Goal: Task Accomplishment & Management: Complete application form

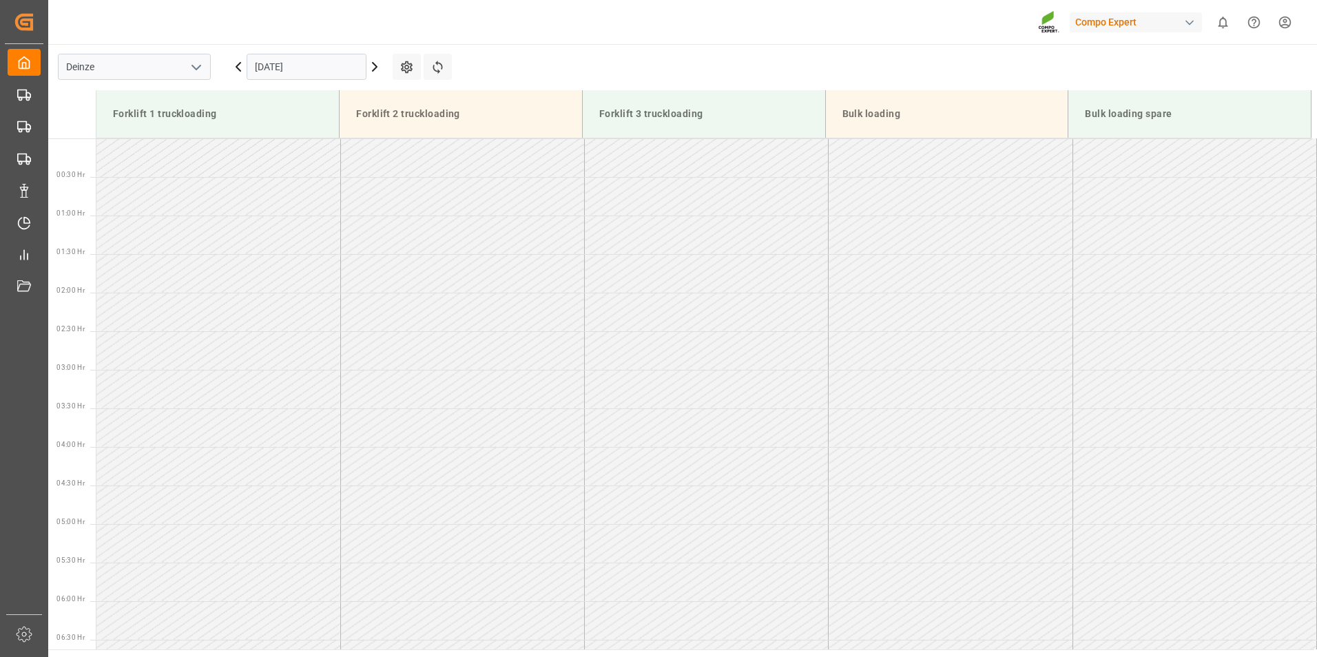
scroll to position [1071, 0]
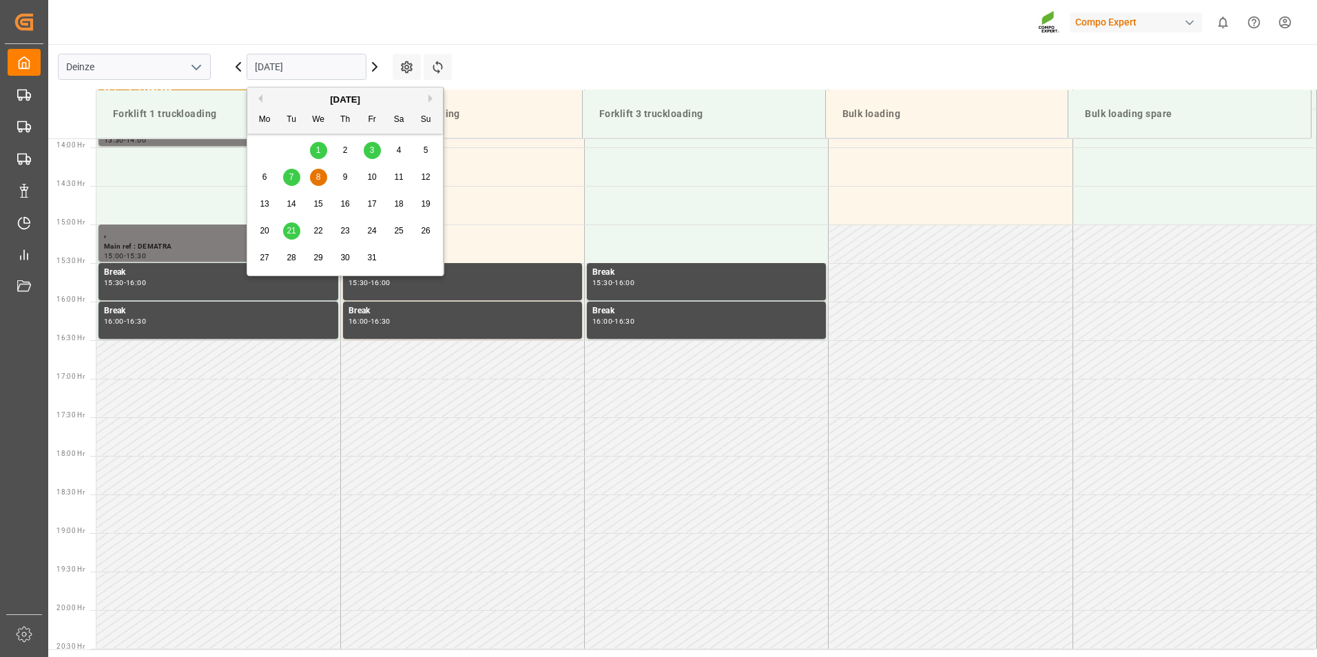
click at [330, 69] on input "[DATE]" at bounding box center [307, 67] width 120 height 26
click at [263, 98] on div "[DATE]" at bounding box center [345, 100] width 196 height 14
click at [260, 97] on button "Previous Month" at bounding box center [258, 98] width 8 height 8
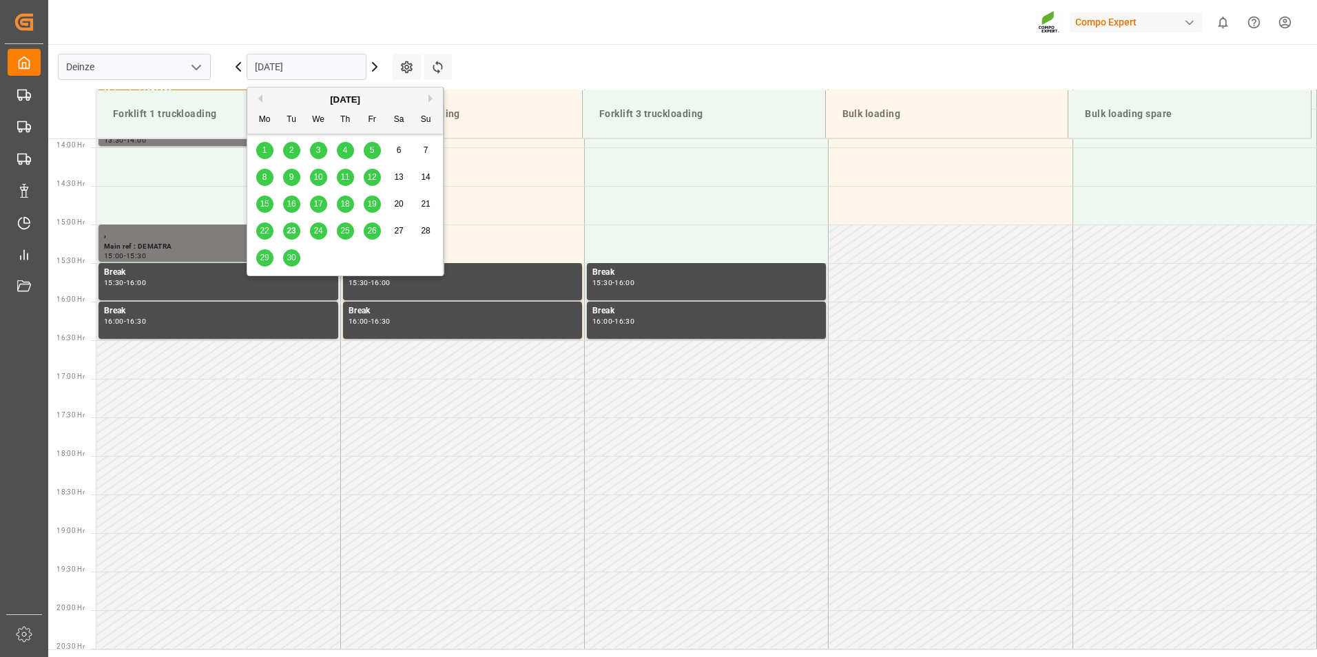
click at [293, 232] on span "23" at bounding box center [290, 231] width 9 height 10
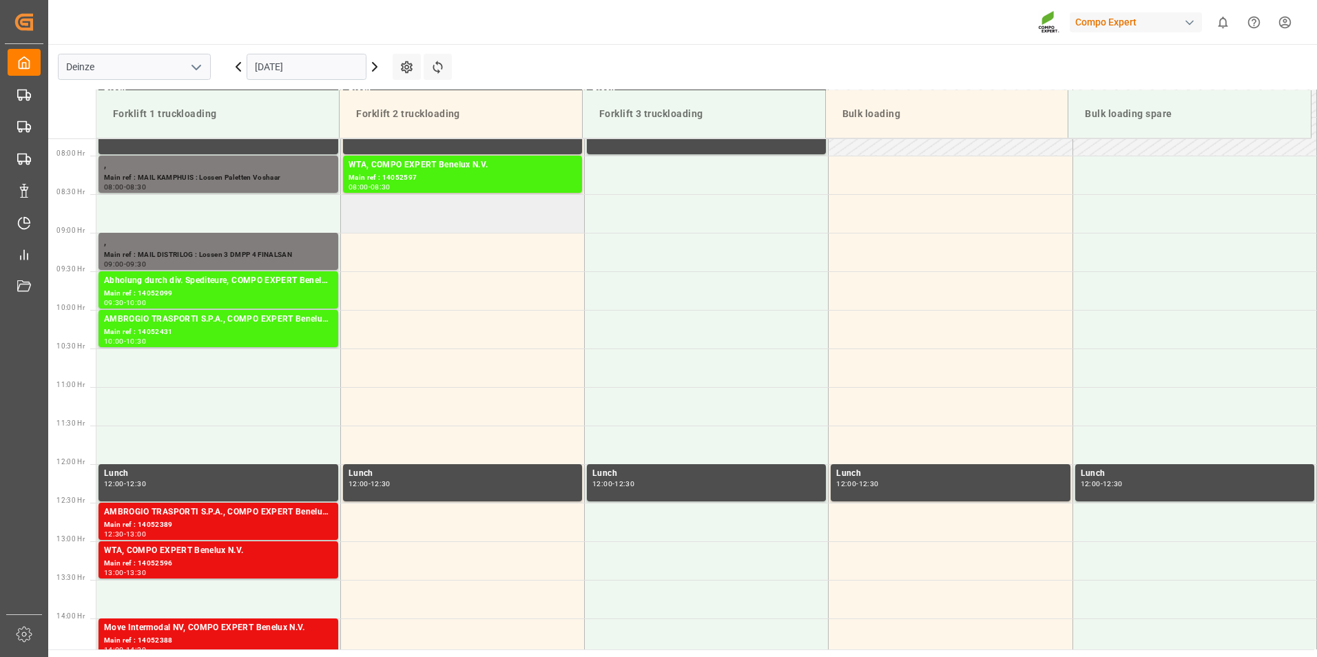
scroll to position [685, 0]
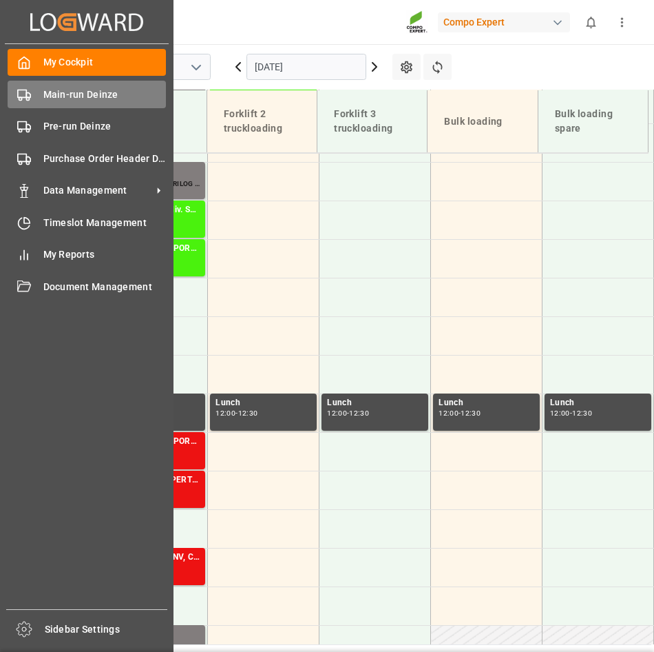
click at [21, 93] on icon at bounding box center [24, 95] width 14 height 14
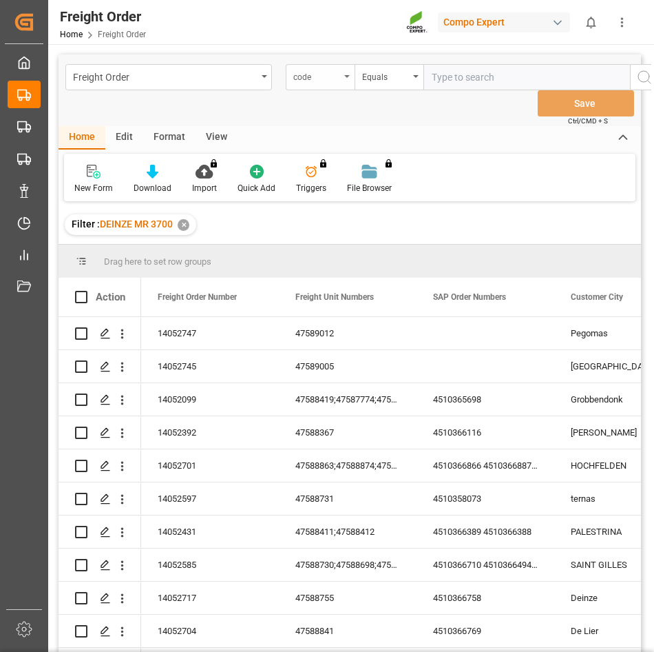
click at [347, 76] on icon "open menu" at bounding box center [347, 76] width 6 height 3
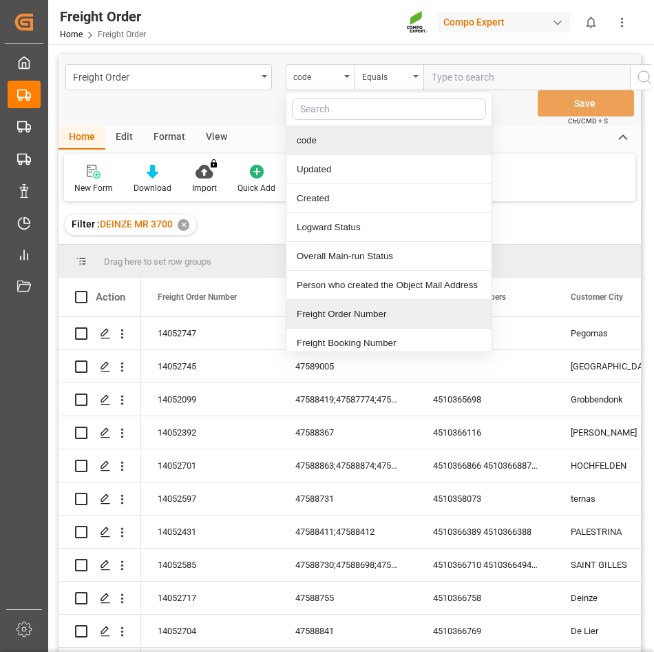
click at [331, 320] on div "Freight Order Number" at bounding box center [388, 314] width 205 height 29
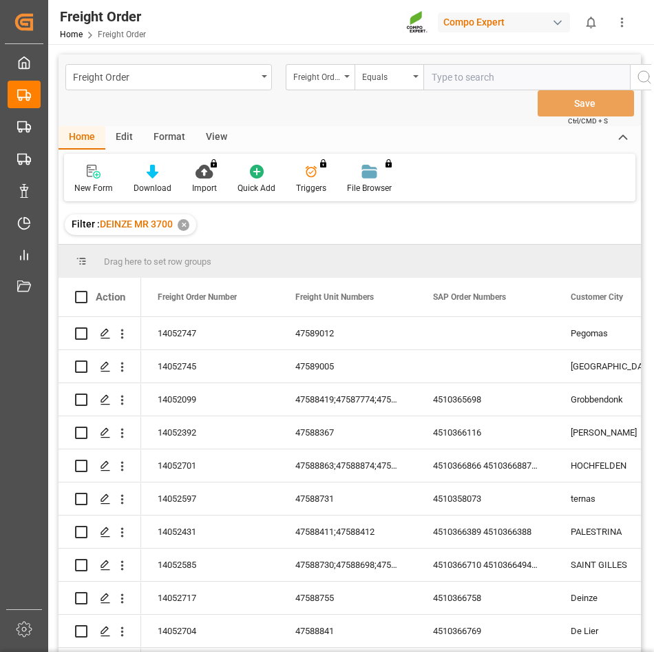
click at [446, 72] on input "text" at bounding box center [527, 77] width 207 height 26
type input "14050305"
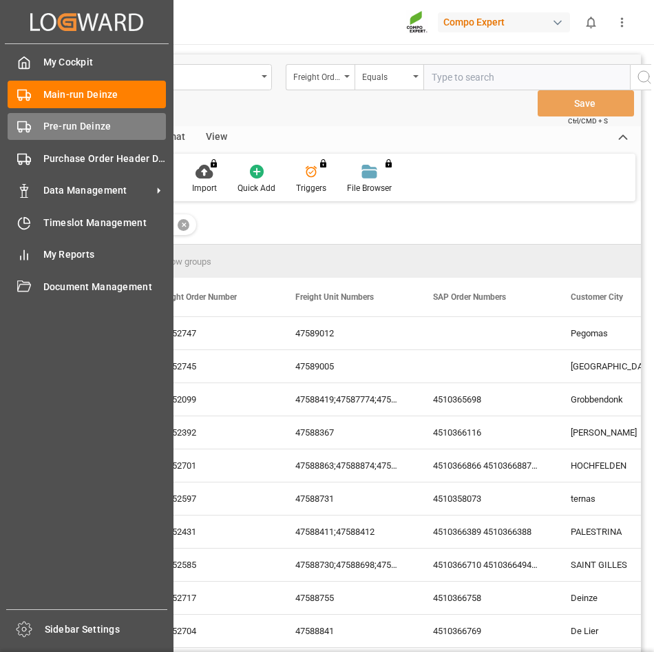
click at [23, 126] on icon at bounding box center [24, 127] width 14 height 14
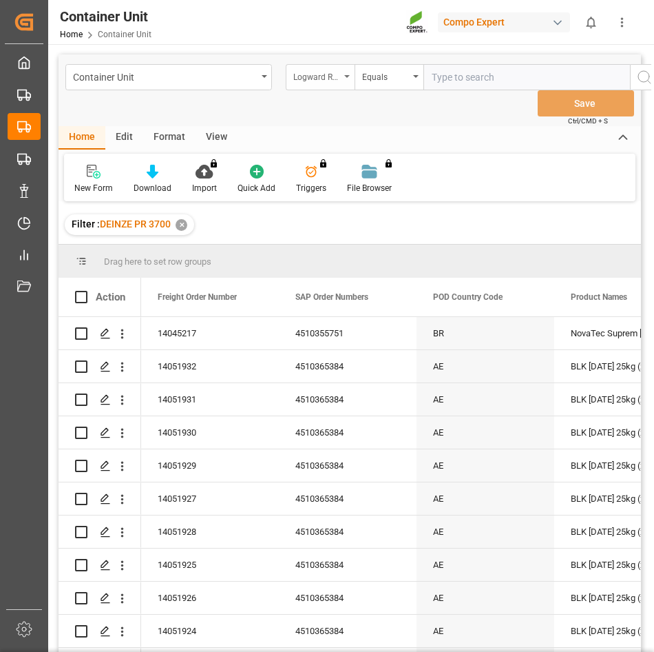
click at [344, 76] on icon "open menu" at bounding box center [347, 76] width 6 height 3
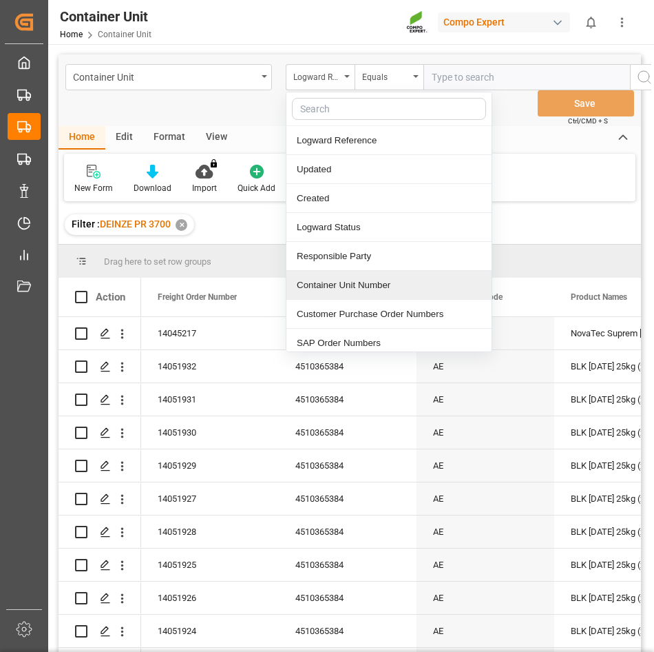
click at [337, 289] on div "Container Unit Number" at bounding box center [388, 285] width 205 height 29
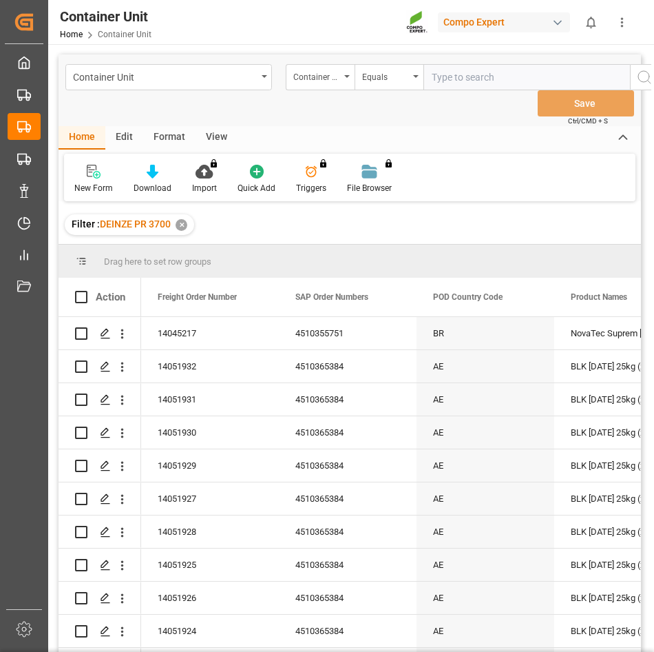
click at [447, 67] on input "text" at bounding box center [527, 77] width 207 height 26
type input "14050305"
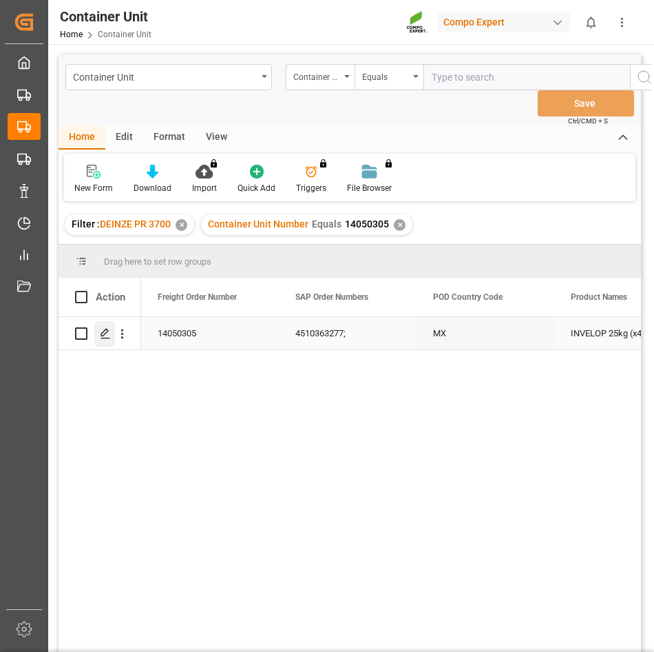
click at [107, 334] on icon "Press SPACE to select this row." at bounding box center [105, 333] width 11 height 11
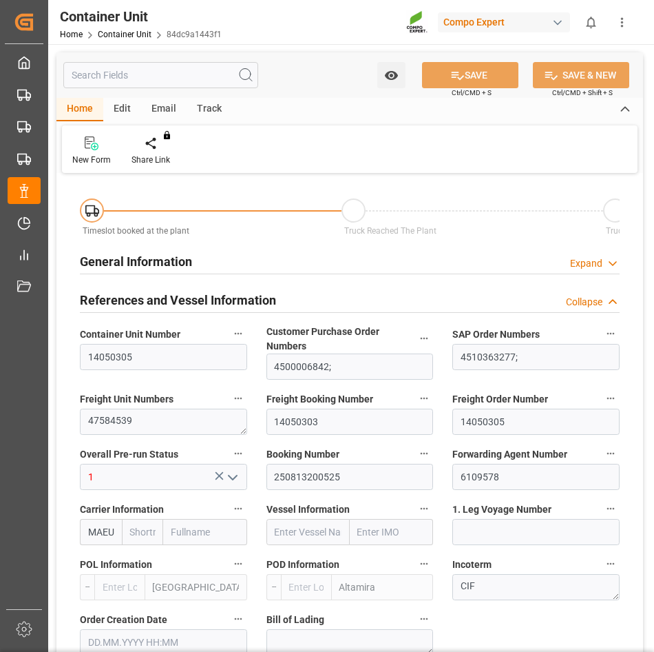
type input "MAEU"
type input "DEHAM"
type input "MXATM"
type input "0"
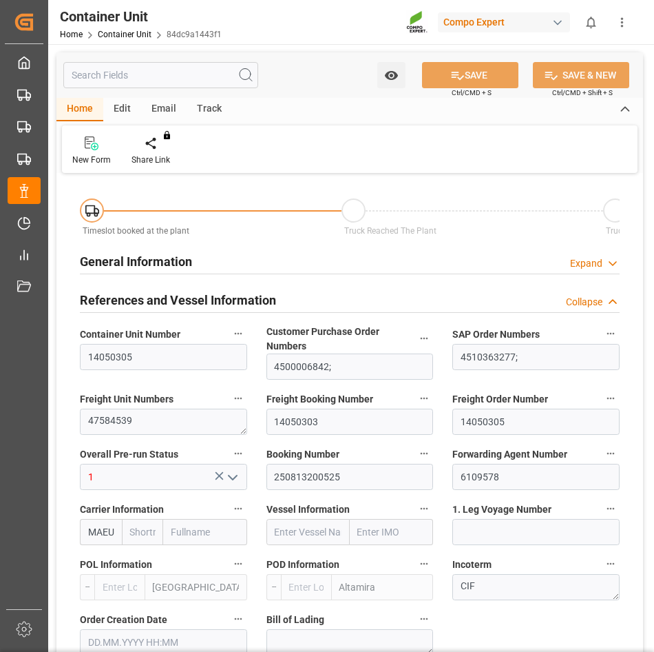
type input "0"
type input "1"
type input "1020"
type input "[DATE] 09:02"
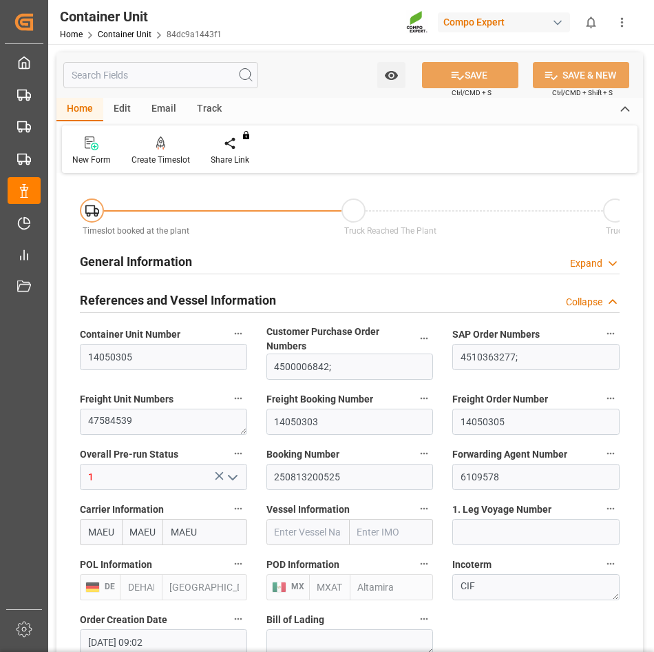
type input "[DATE]"
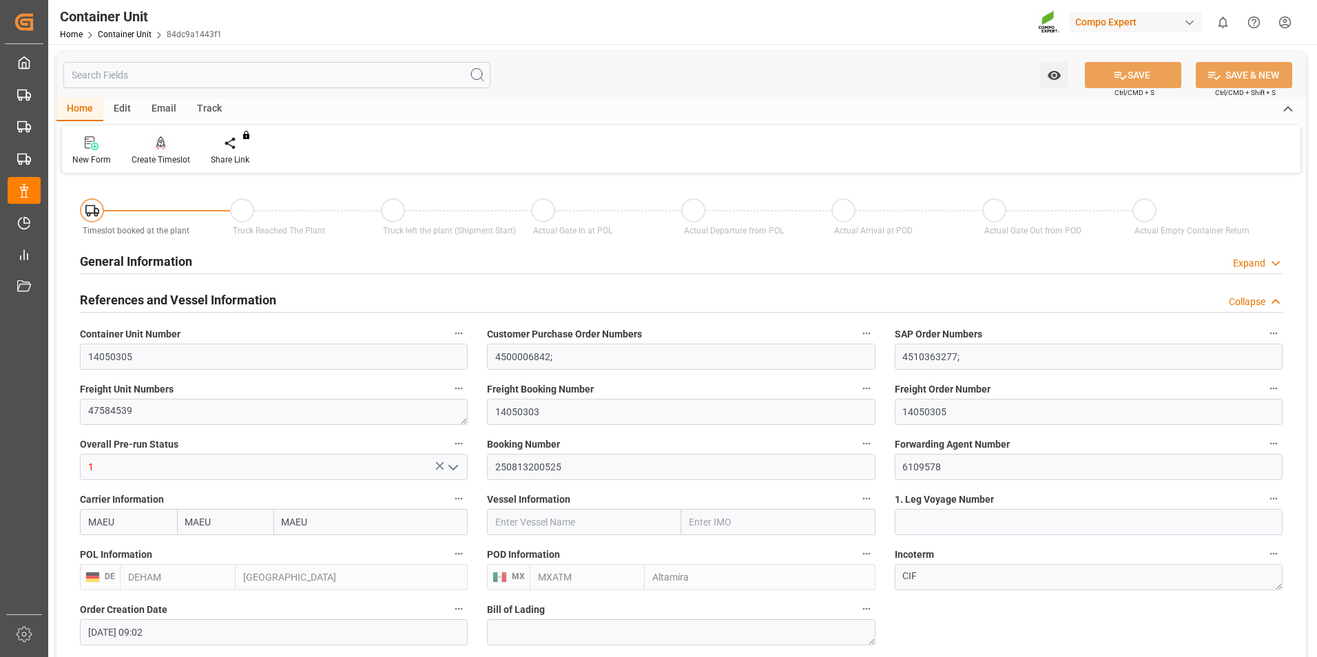
click at [160, 146] on icon at bounding box center [161, 143] width 10 height 14
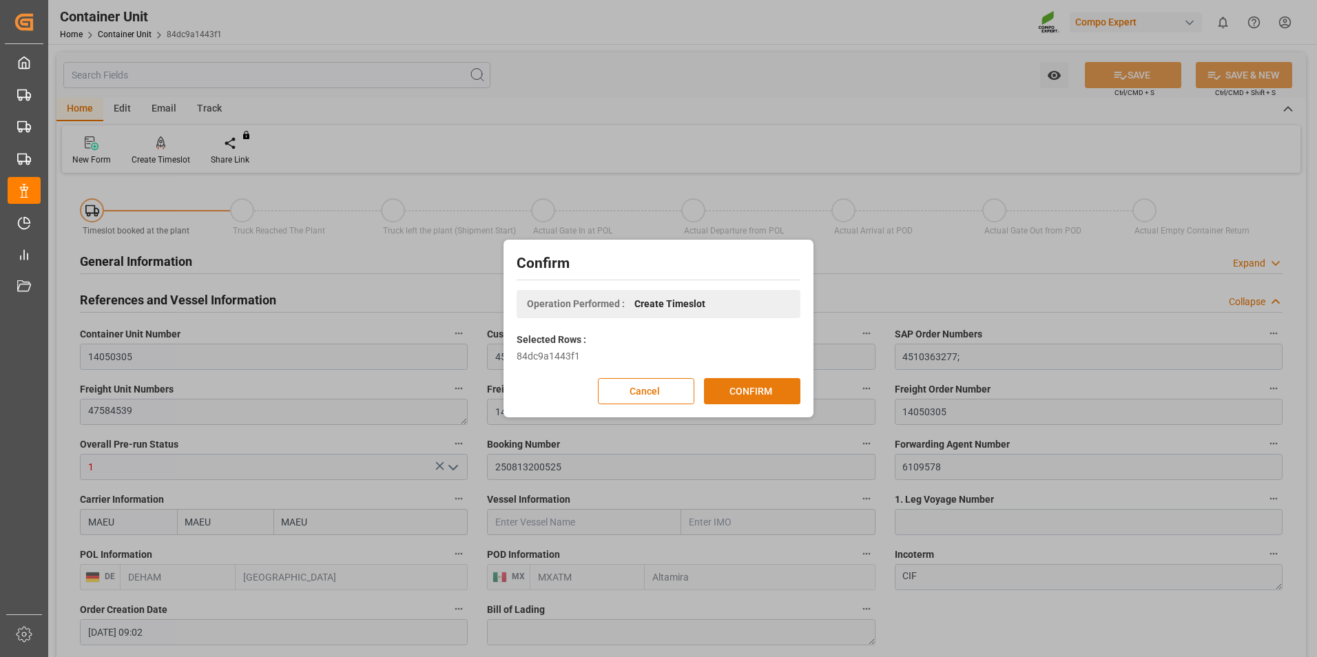
click at [747, 396] on button "CONFIRM" at bounding box center [752, 391] width 96 height 26
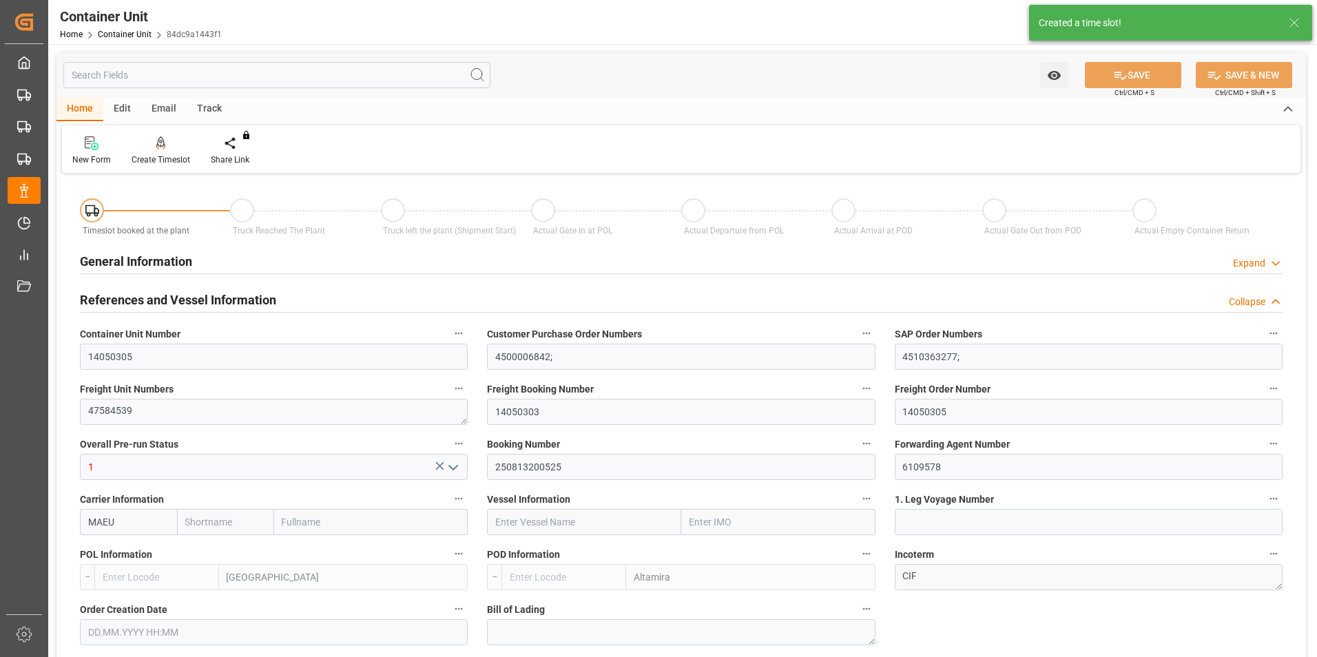
type input "MAEU"
type input "DEHAM"
type input "MXATM"
type input "0"
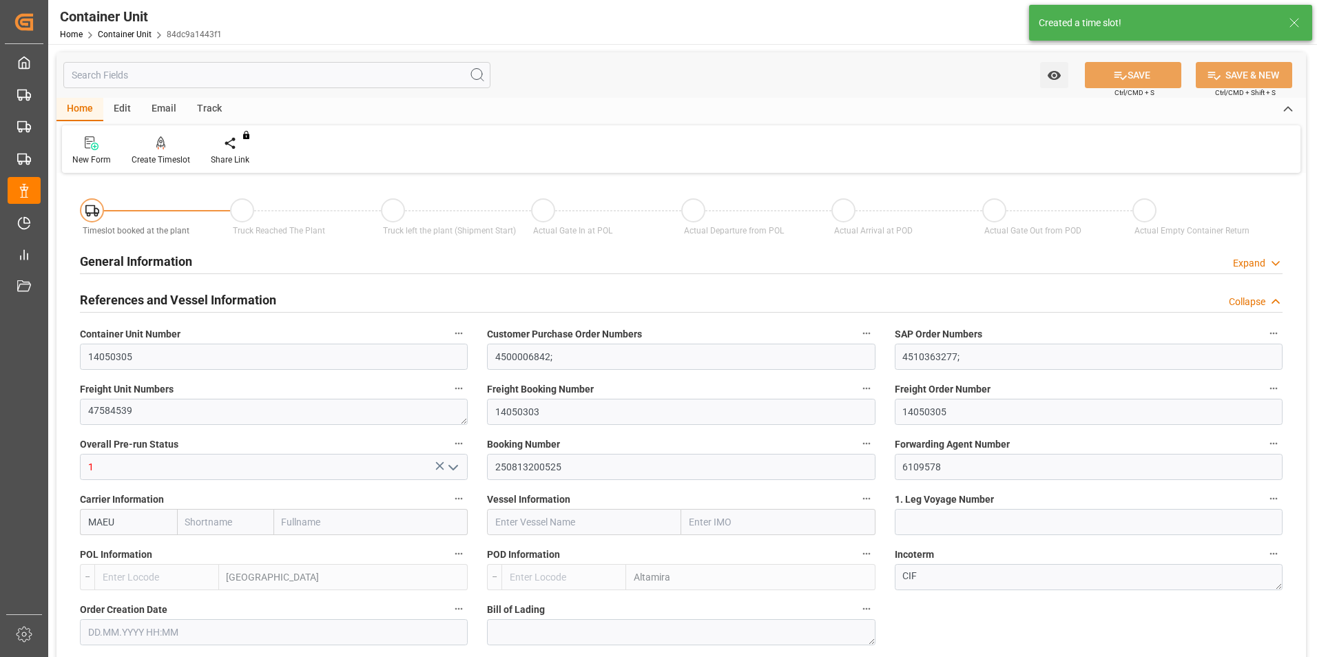
type input "0"
type input "1"
type input "1020"
type input "[DATE] 09:02"
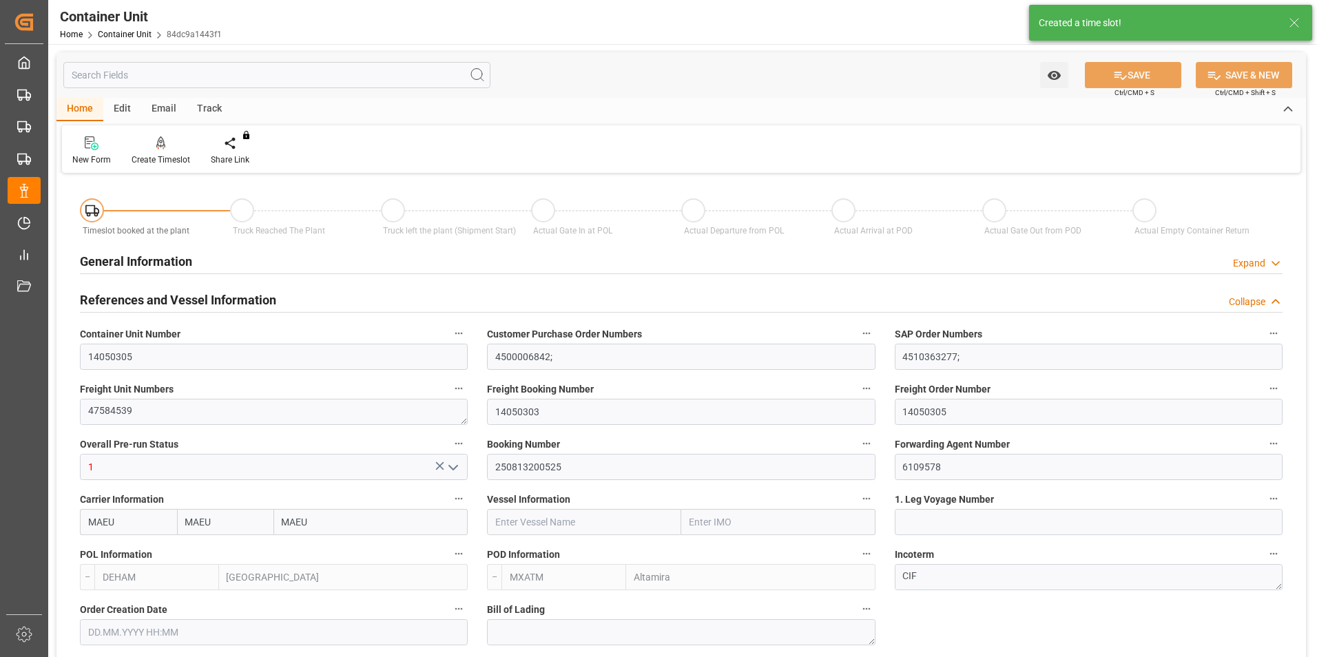
type input "[DATE]"
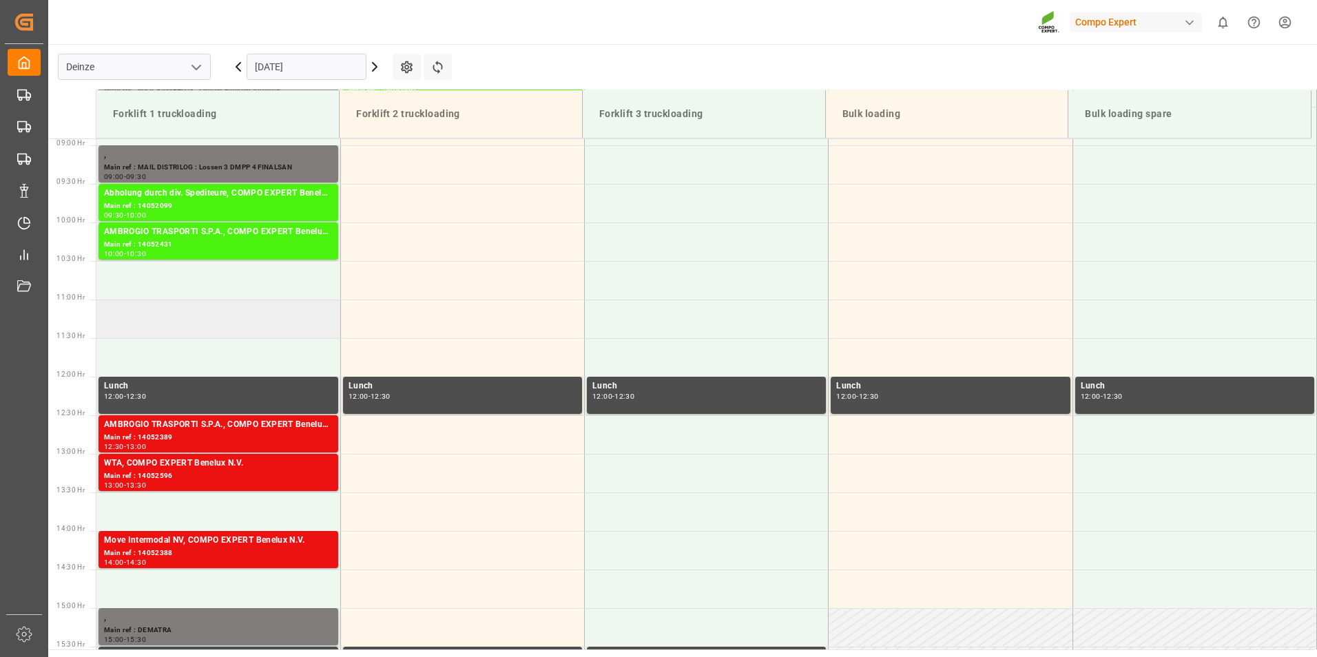
scroll to position [762, 0]
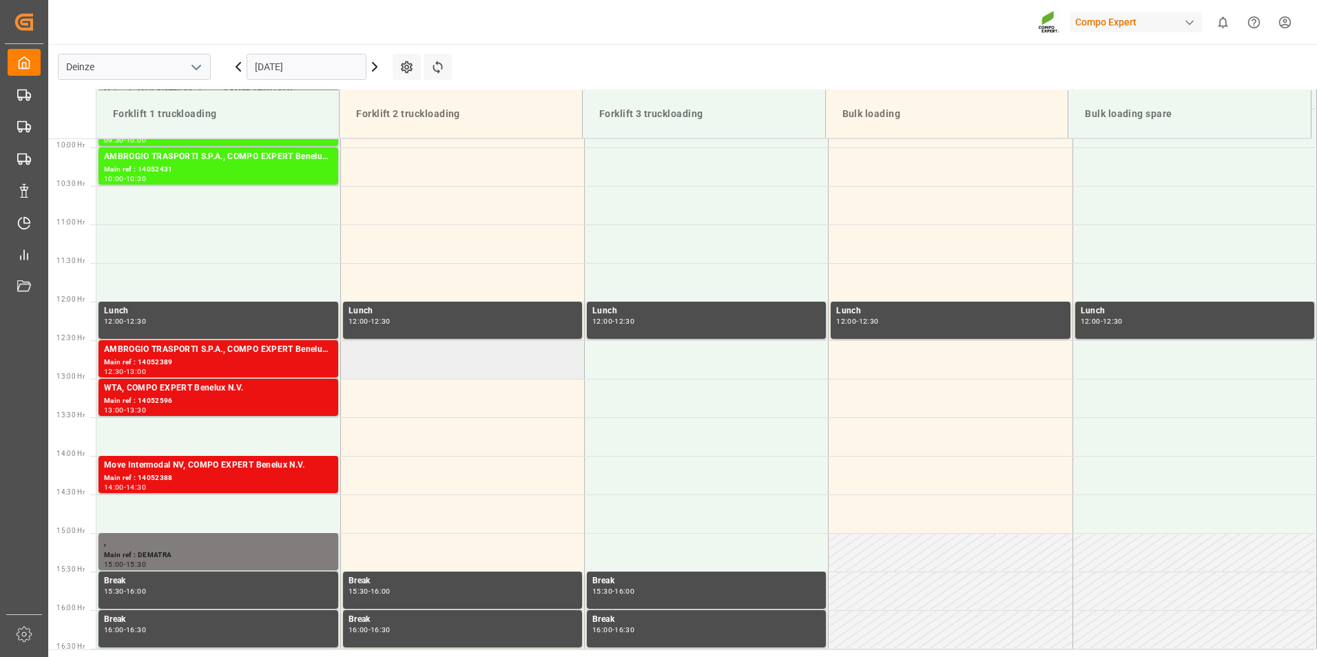
click at [393, 366] on td at bounding box center [462, 359] width 244 height 39
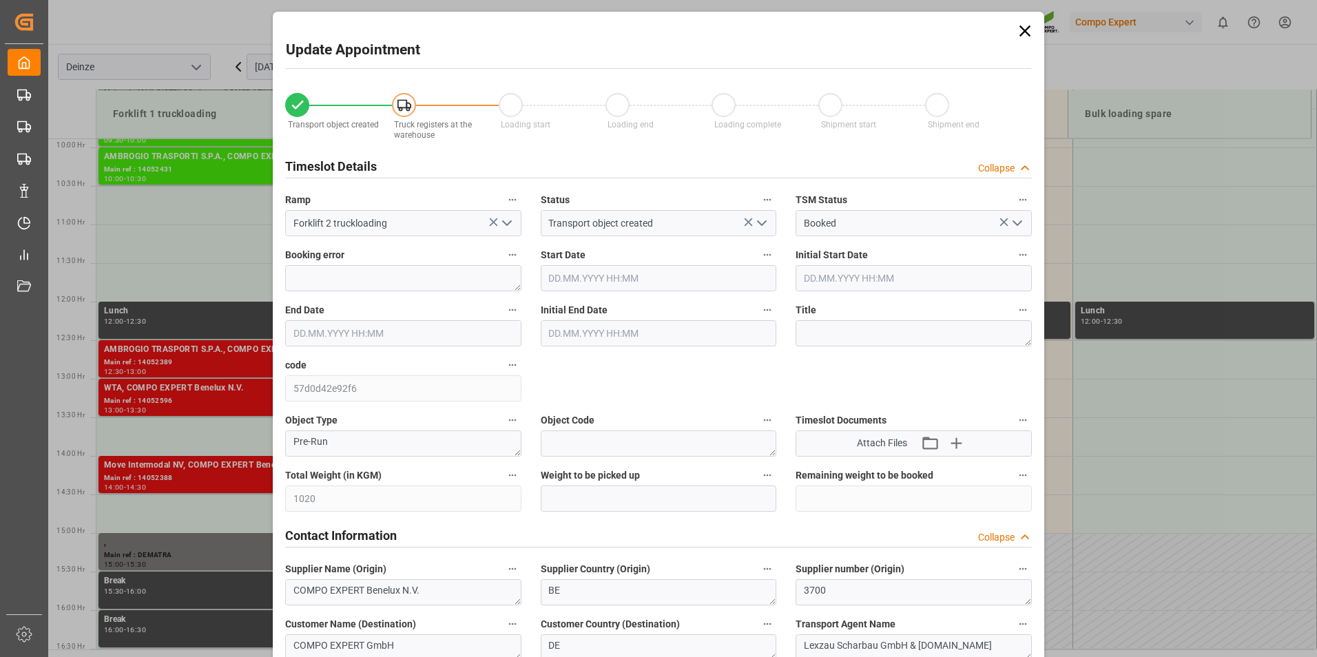
type input "[DATE] 12:30"
type input "[DATE] 13:00"
type input "[DATE] 09:02"
type input "[DATE] 08:36"
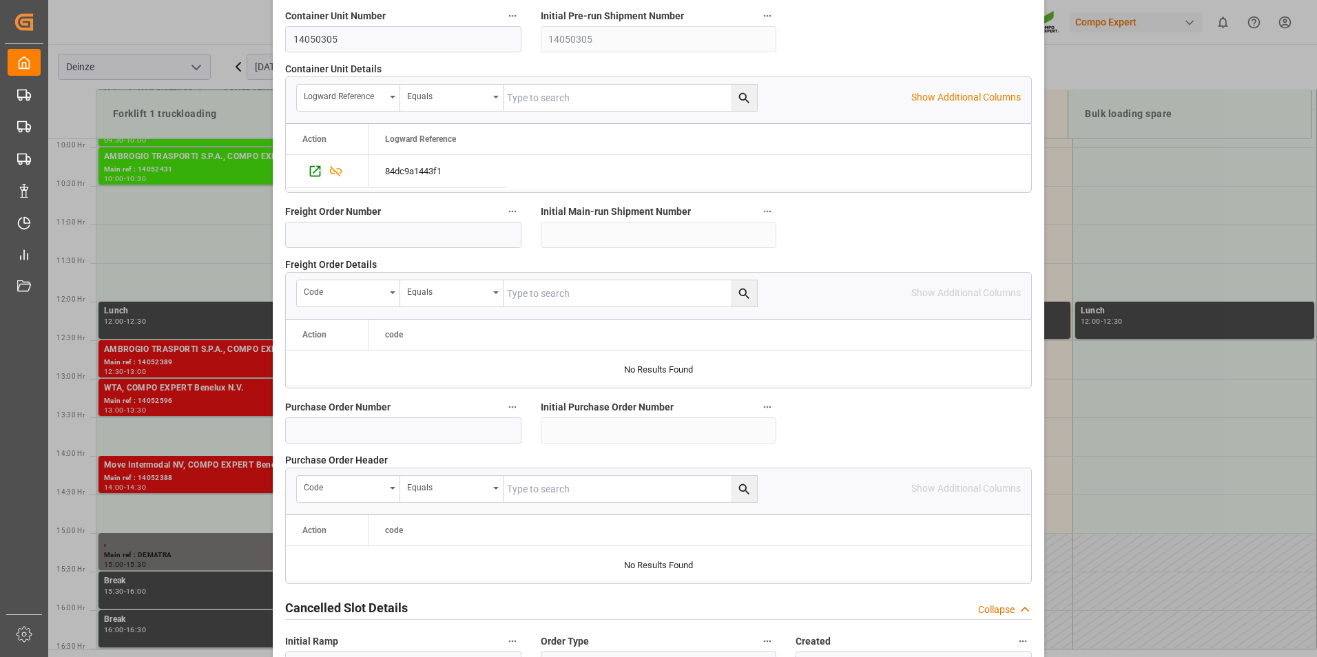
scroll to position [1254, 0]
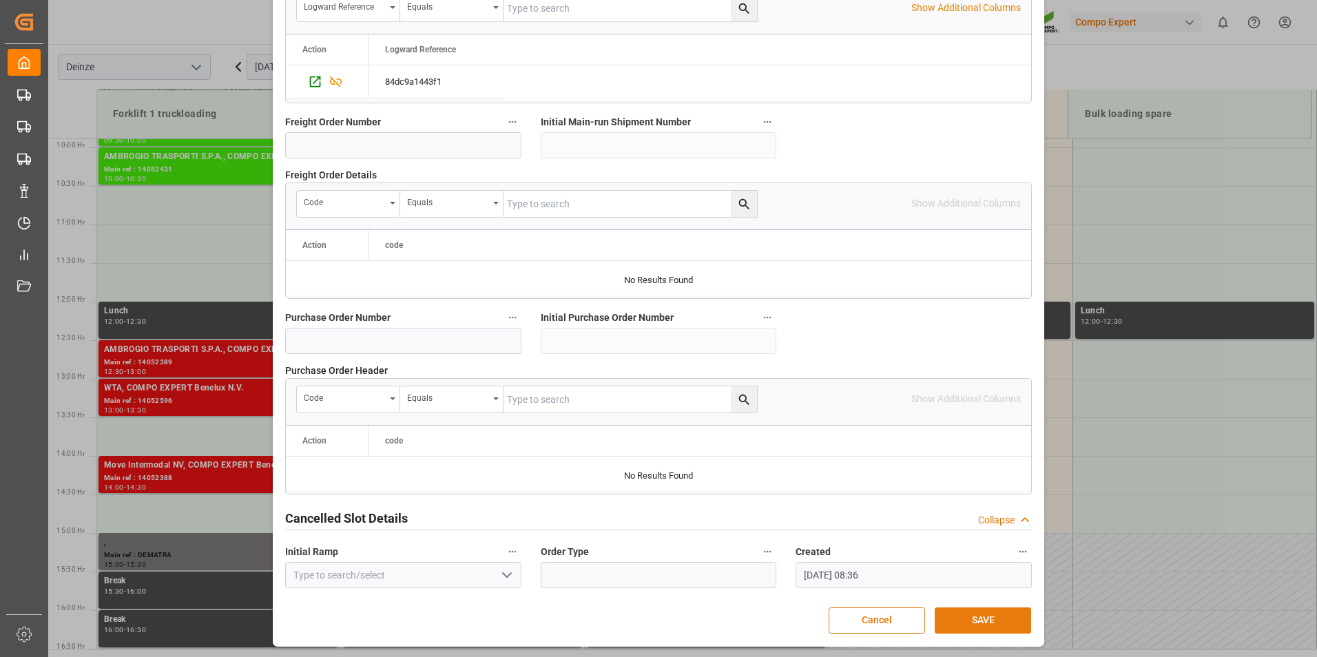
click at [964, 618] on button "SAVE" at bounding box center [983, 620] width 96 height 26
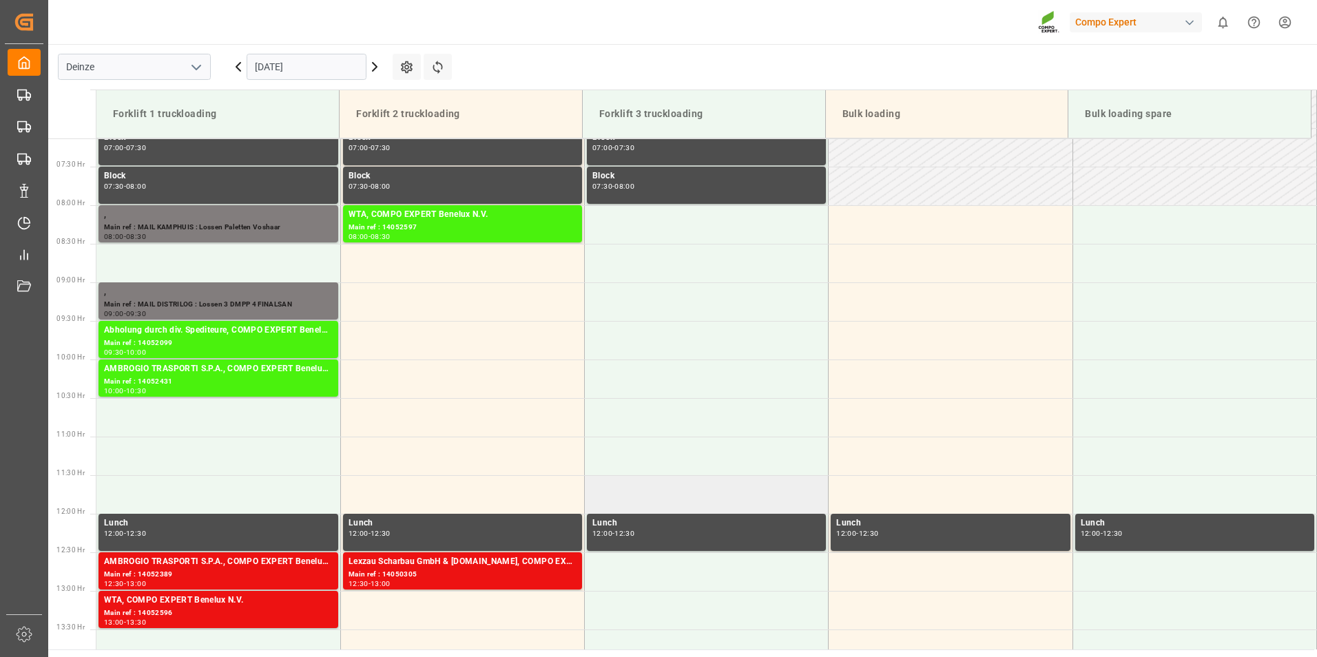
scroll to position [426, 0]
